Goal: Transaction & Acquisition: Purchase product/service

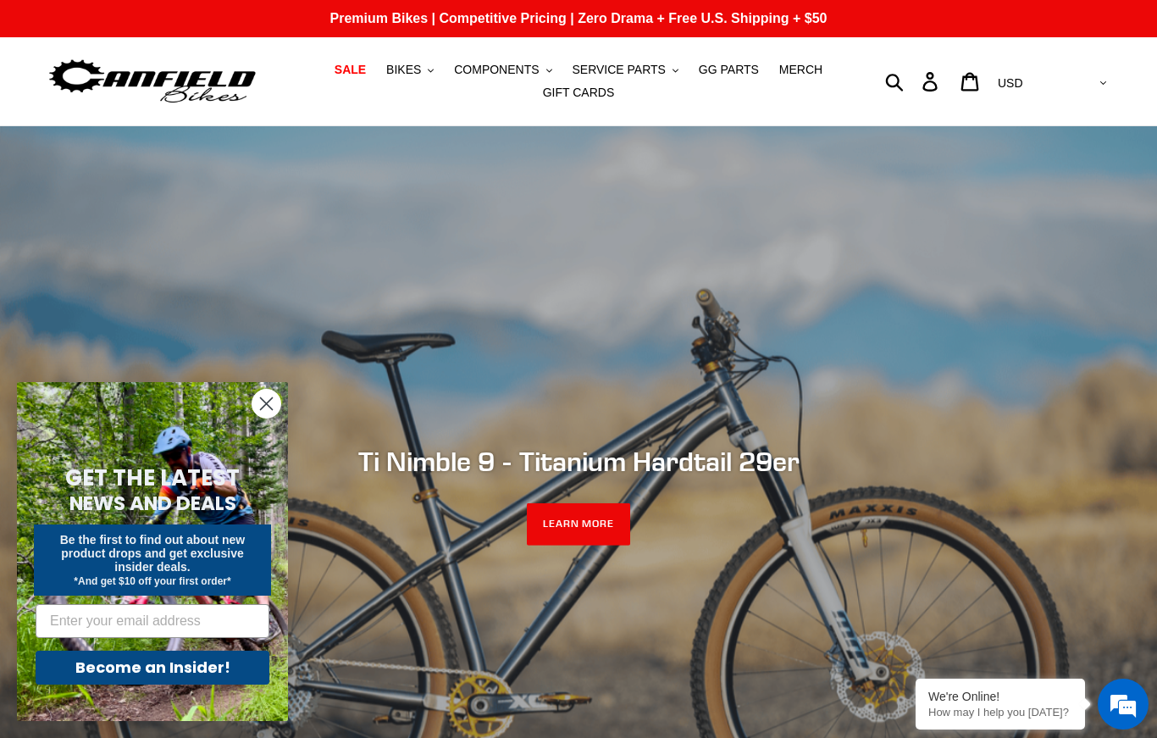
click at [421, 76] on span "BIKES" at bounding box center [403, 70] width 35 height 14
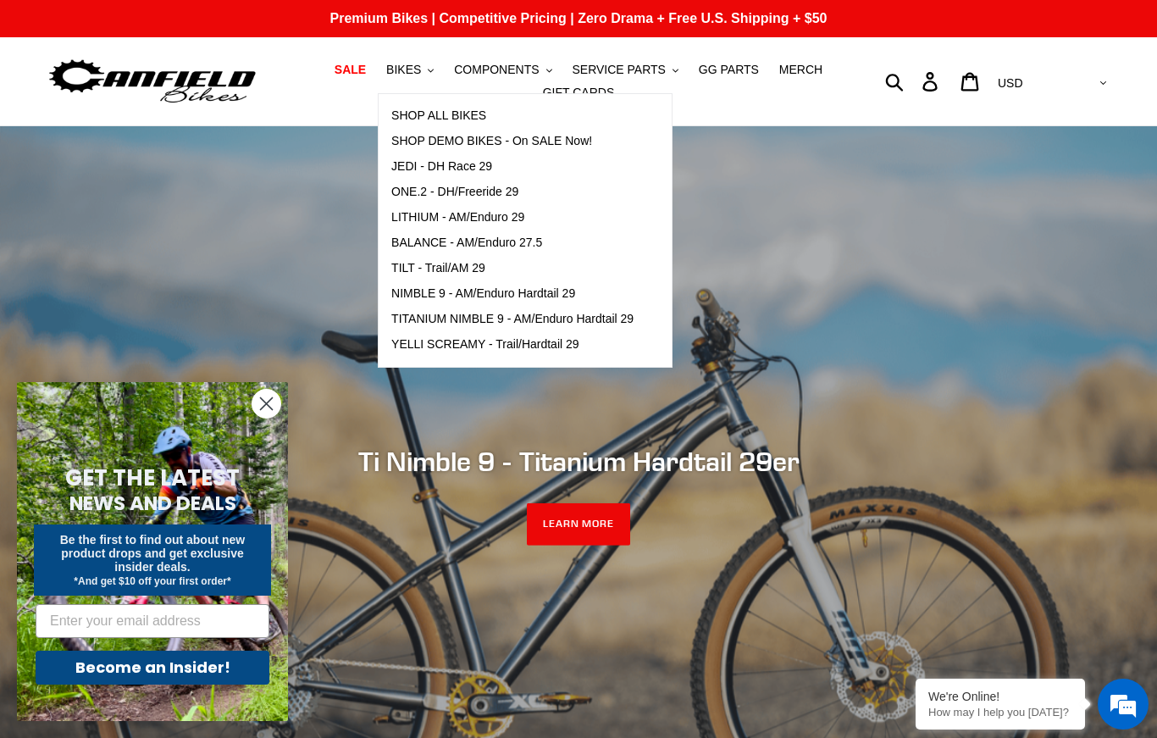
click at [471, 169] on span "JEDI - DH Race 29" at bounding box center [441, 166] width 101 height 14
click at [502, 196] on span "ONE.2 - DH/Freeride 29" at bounding box center [454, 192] width 127 height 14
click at [535, 73] on span "COMPONENTS" at bounding box center [496, 70] width 85 height 14
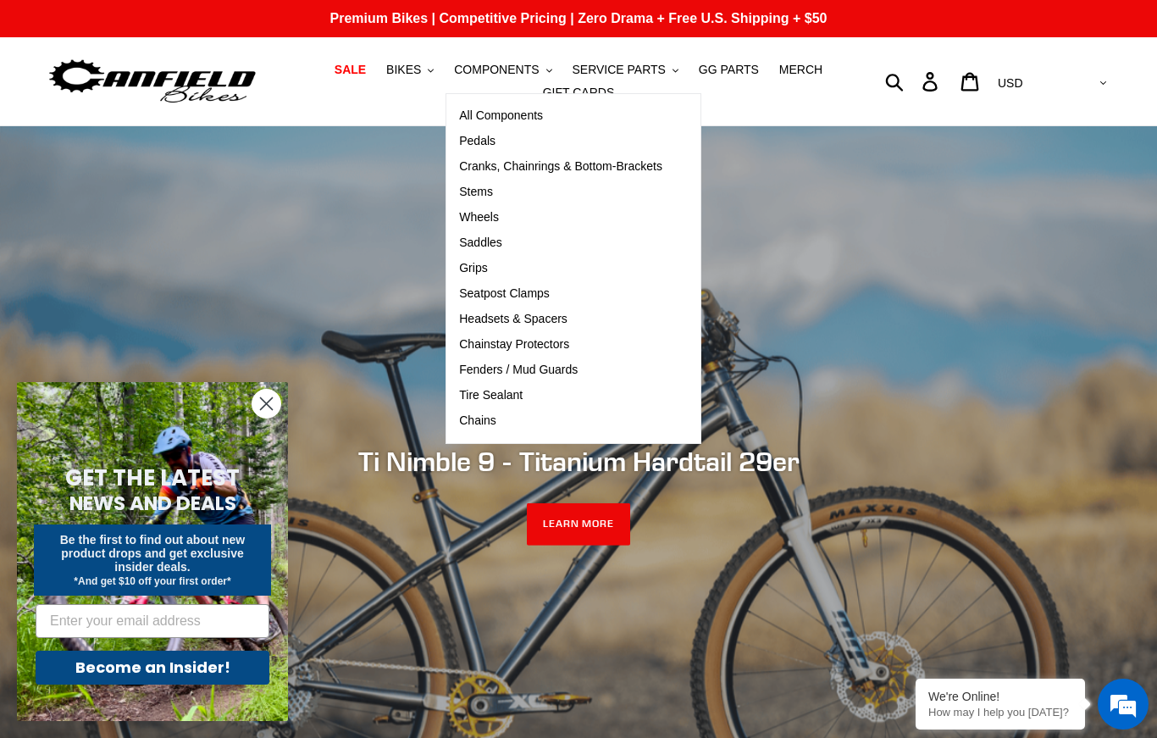
click at [567, 172] on span "Cranks, Chainrings & Bottom-Brackets" at bounding box center [560, 166] width 203 height 14
click at [414, 79] on button "BIKES .cls-1{fill:#231f20}" at bounding box center [410, 69] width 64 height 23
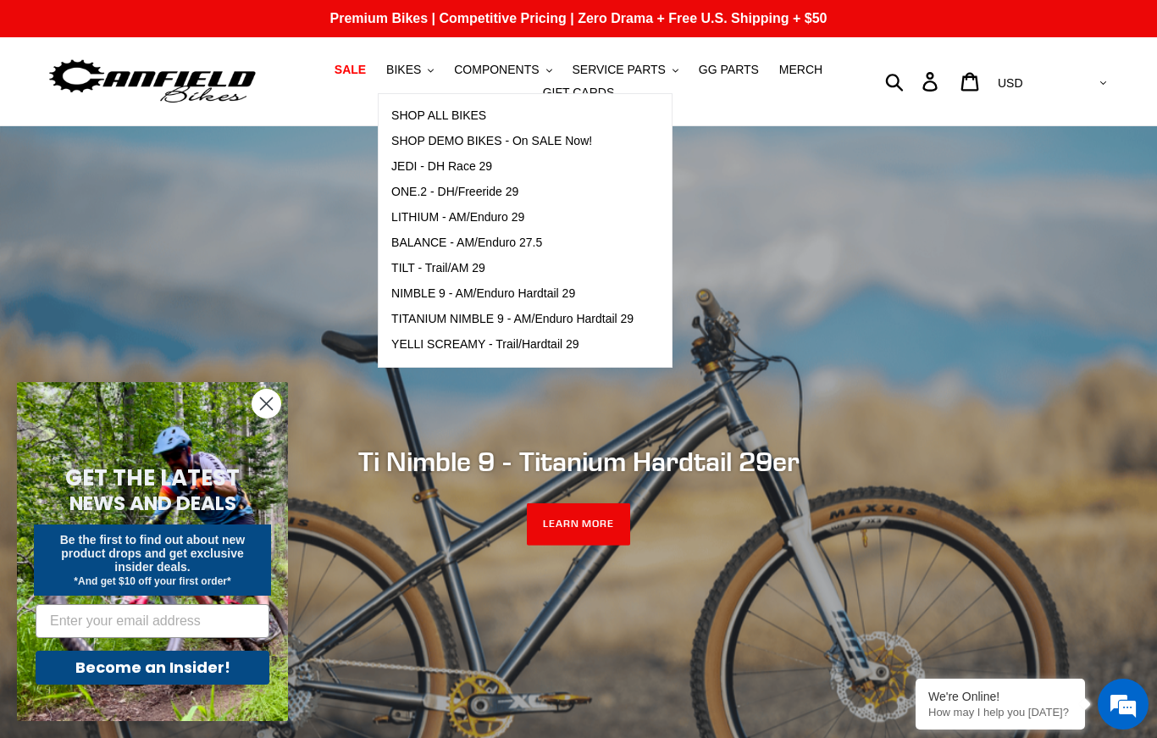
click at [487, 216] on span "LITHIUM - AM/Enduro 29" at bounding box center [457, 217] width 133 height 14
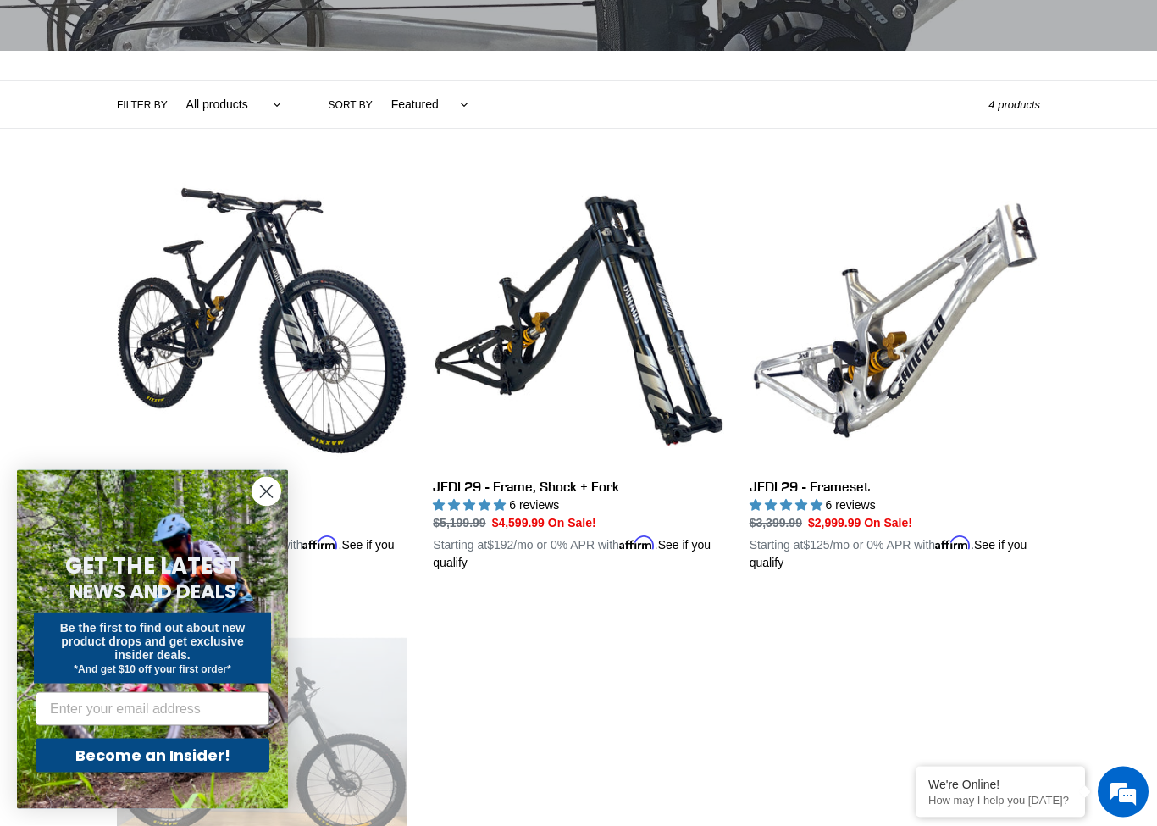
click at [274, 506] on circle "Close dialog" at bounding box center [266, 492] width 28 height 28
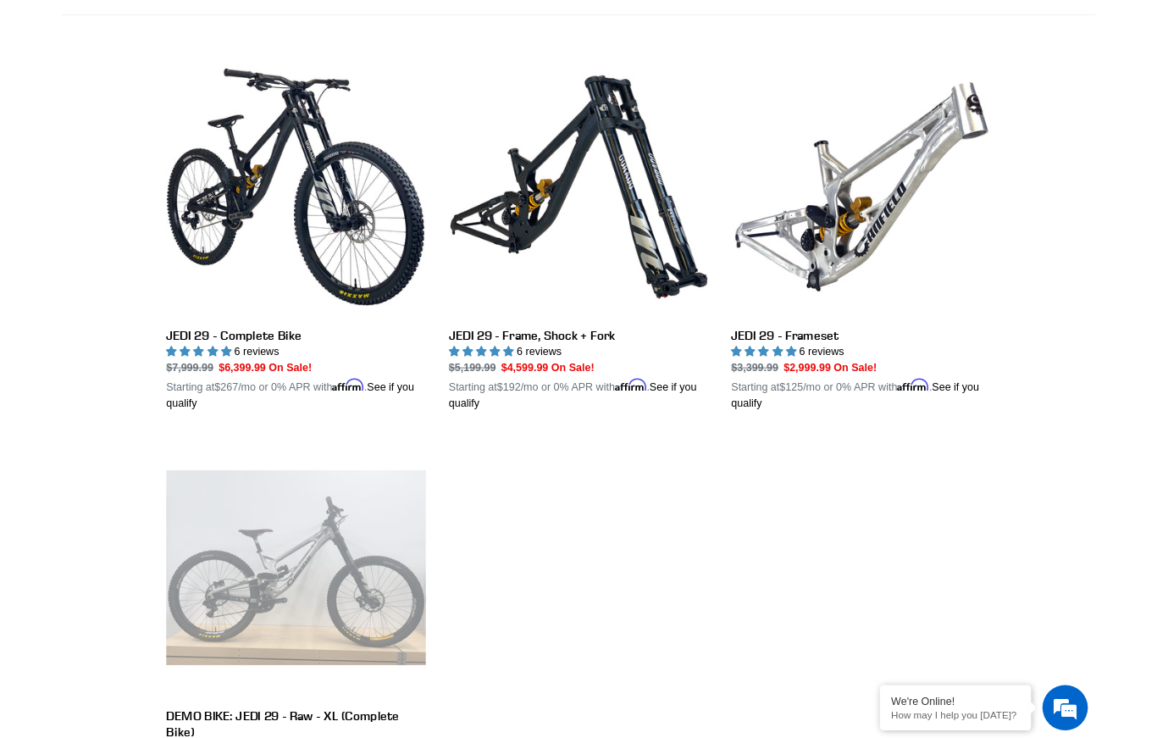
scroll to position [438, 0]
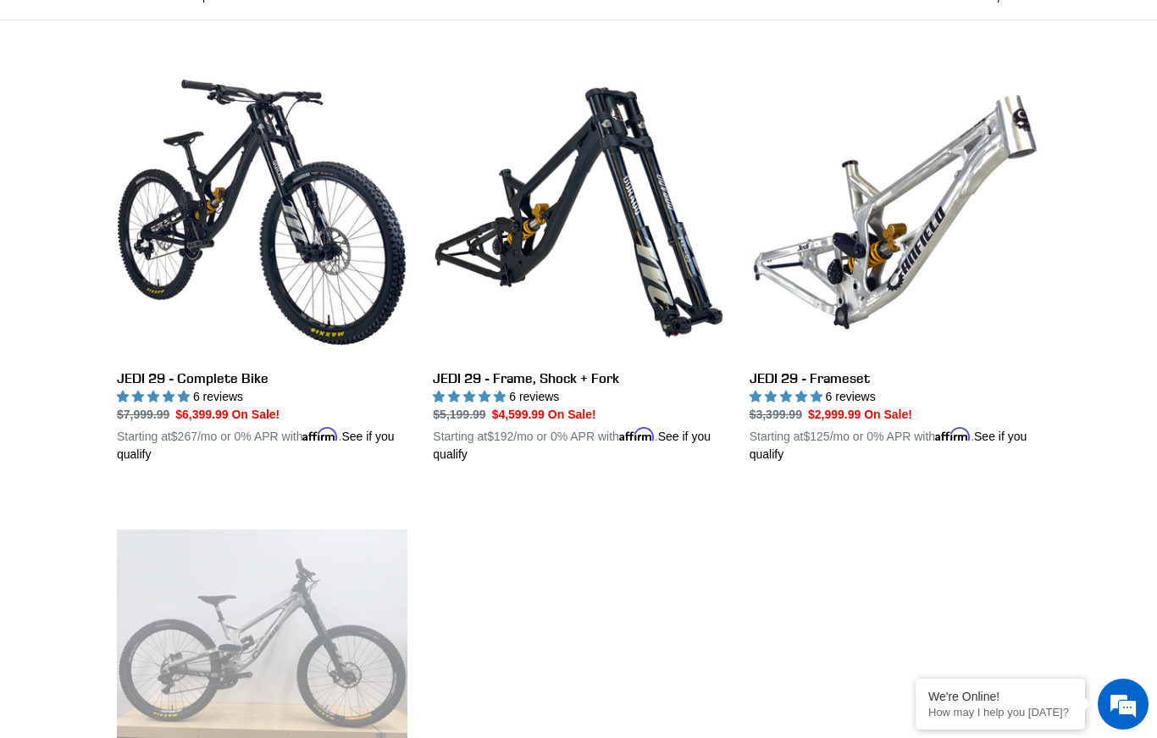
click at [566, 376] on link "JEDI 29 - Frame, Shock + Fork" at bounding box center [578, 265] width 290 height 396
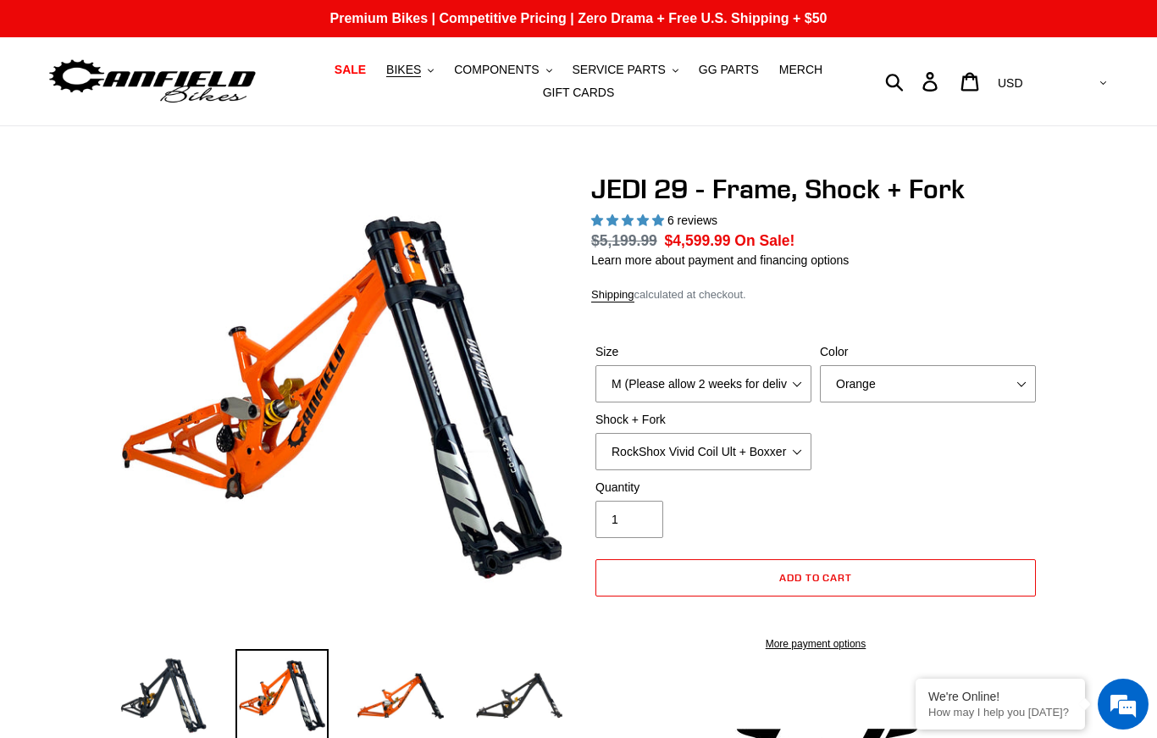
select select "highest-rating"
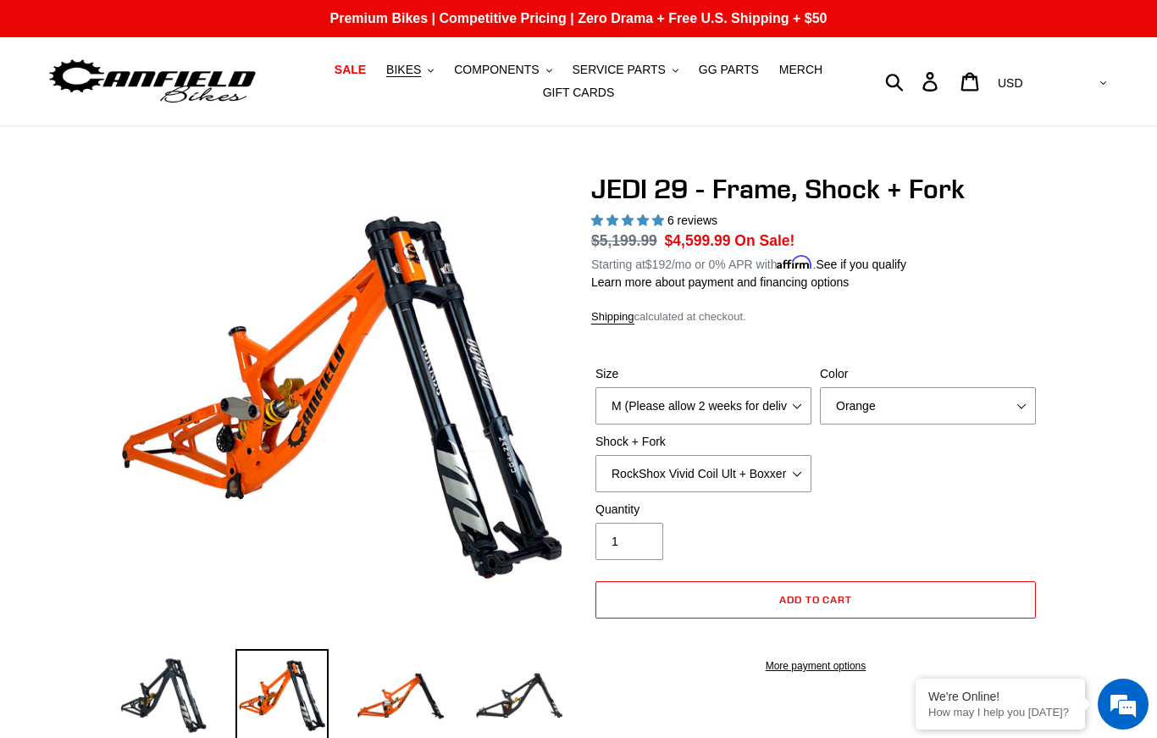
click at [797, 379] on label "Size" at bounding box center [703, 374] width 216 height 18
click at [797, 387] on select "M (Please allow 2 weeks for delivery) L (Please allow 2 weeks for delivery) XL" at bounding box center [703, 405] width 216 height 37
select select "L (Please allow 2 weeks for delivery)"
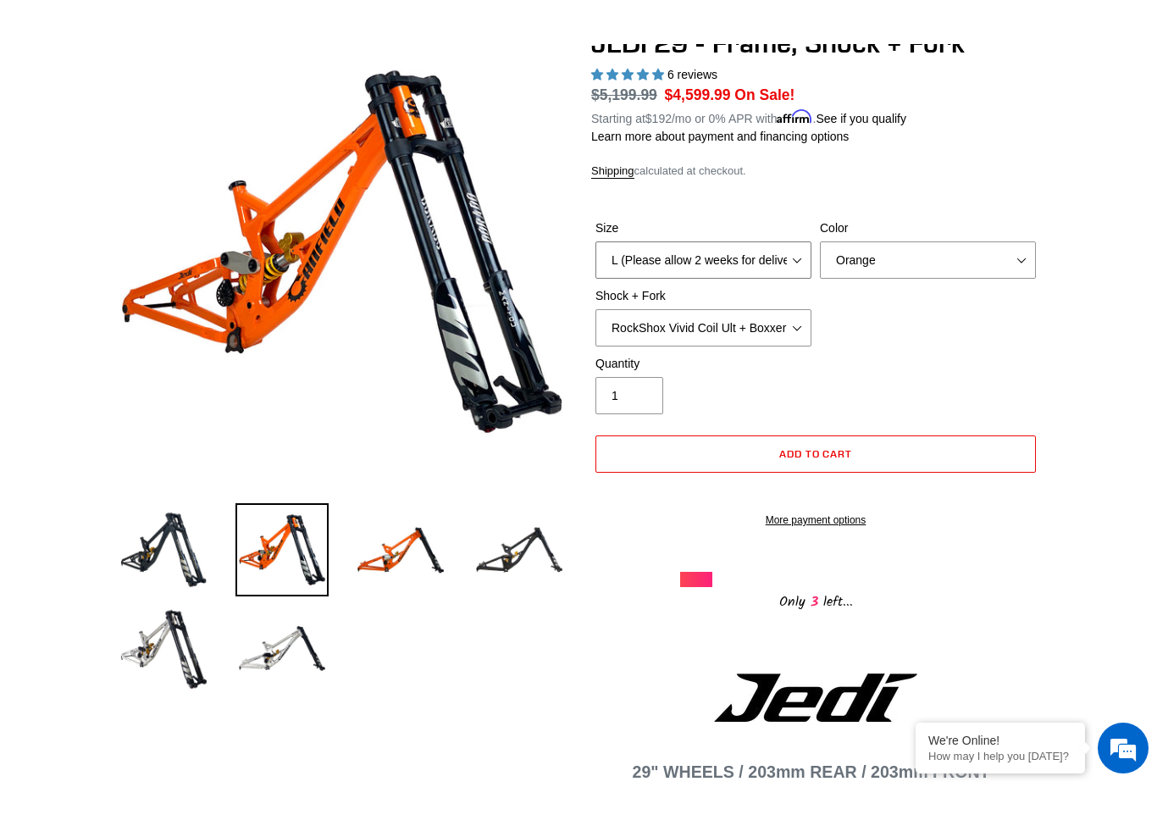
scroll to position [195, 0]
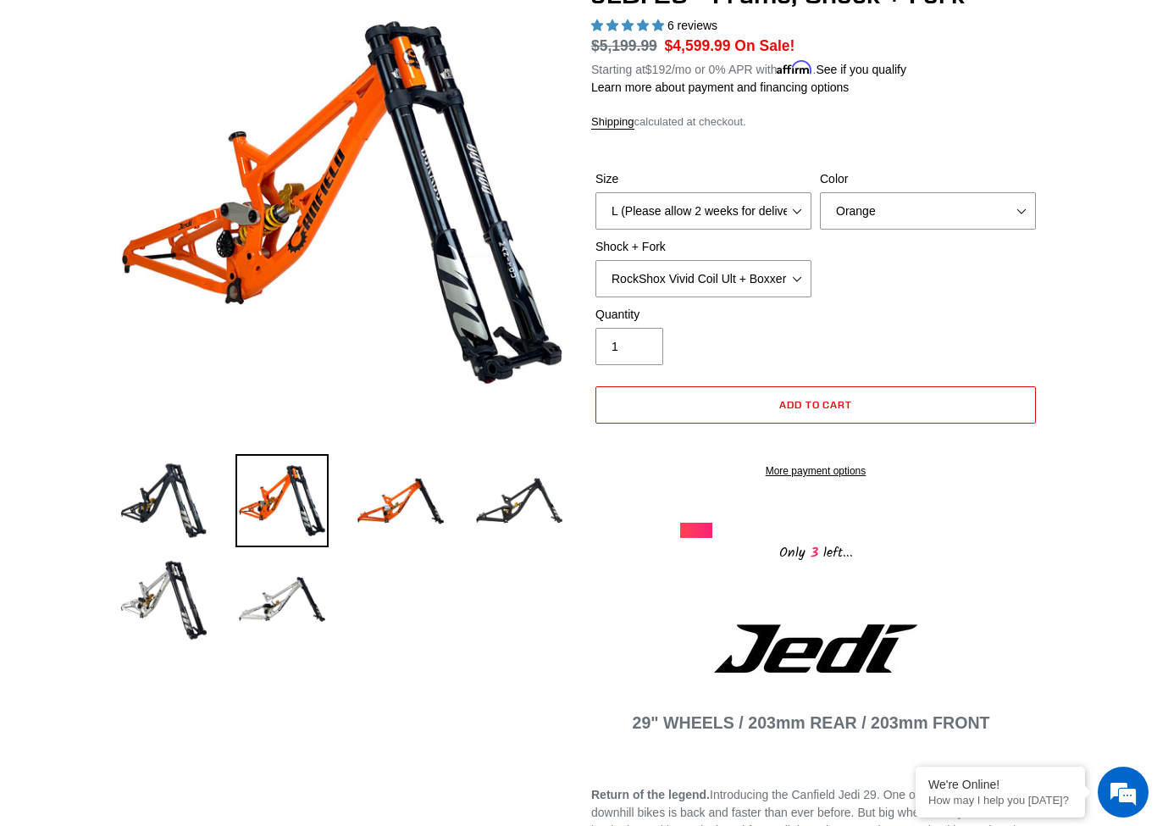
click at [412, 518] on img at bounding box center [400, 500] width 93 height 93
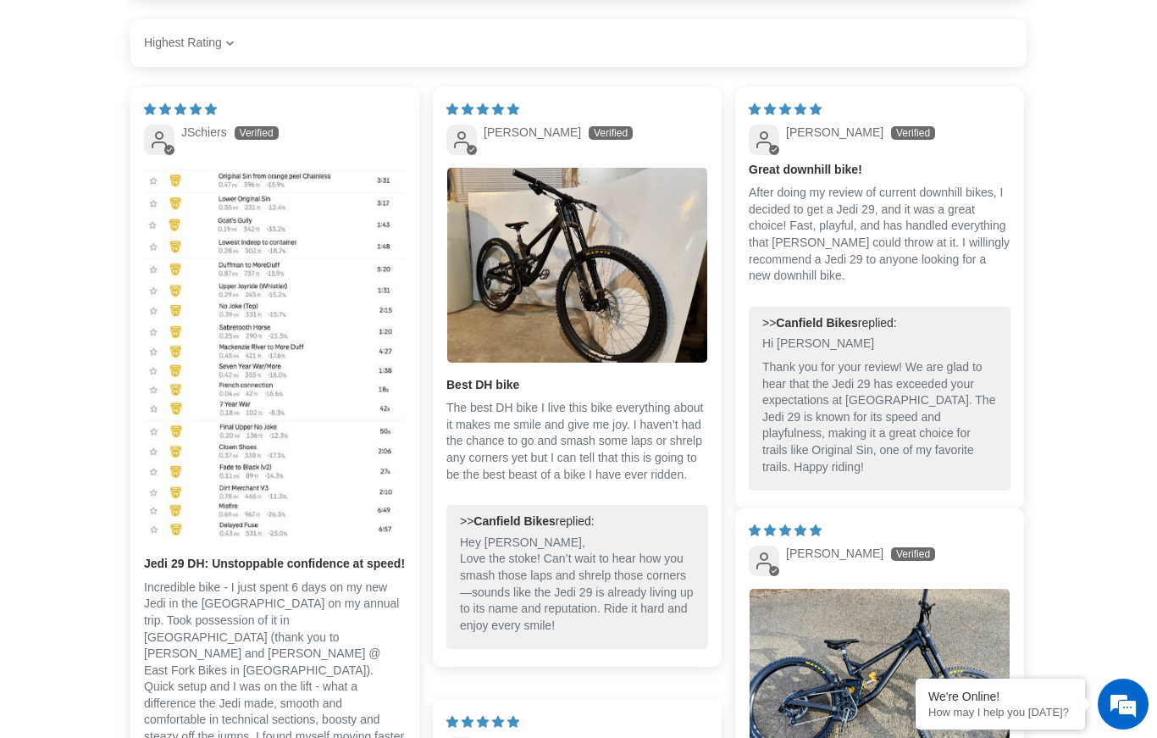
scroll to position [3098, 0]
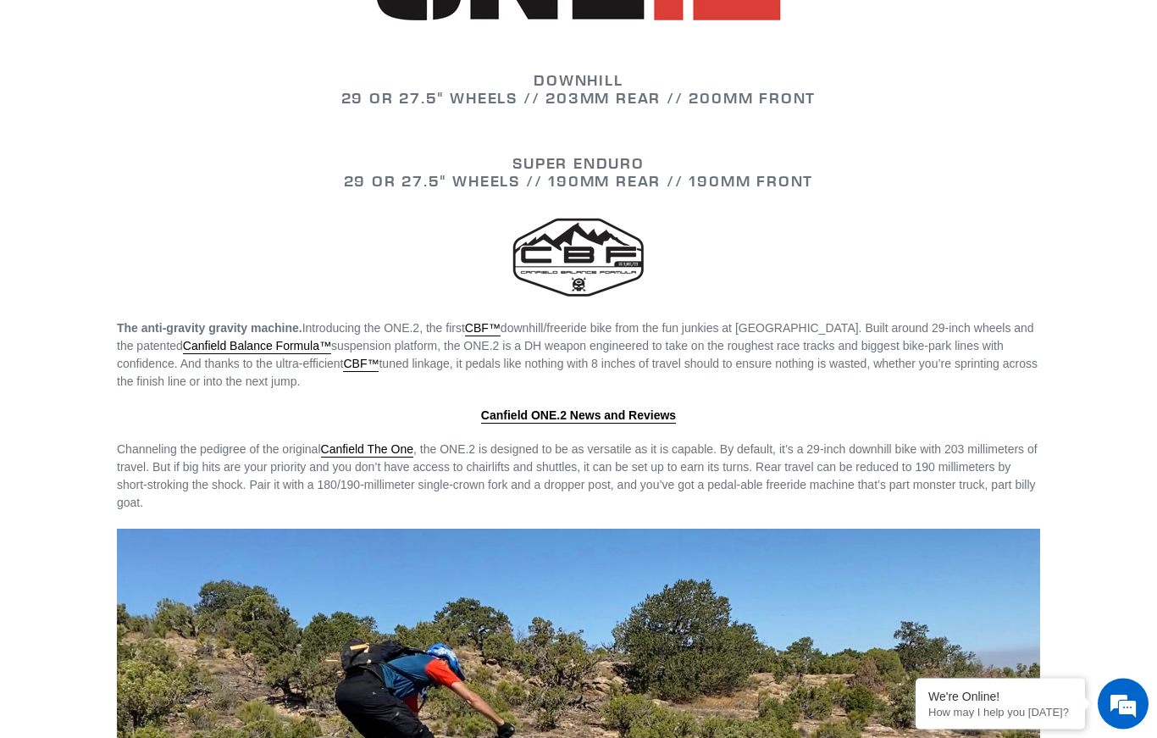
scroll to position [1840, 0]
